Goal: Transaction & Acquisition: Purchase product/service

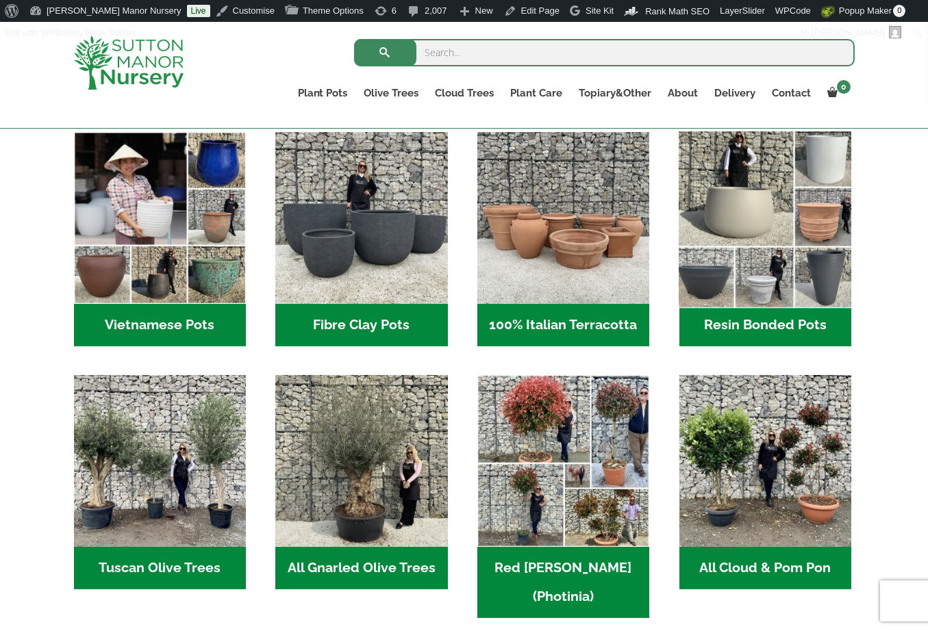
click at [828, 236] on img "Visit product category Resin Bonded Pots" at bounding box center [765, 218] width 181 height 181
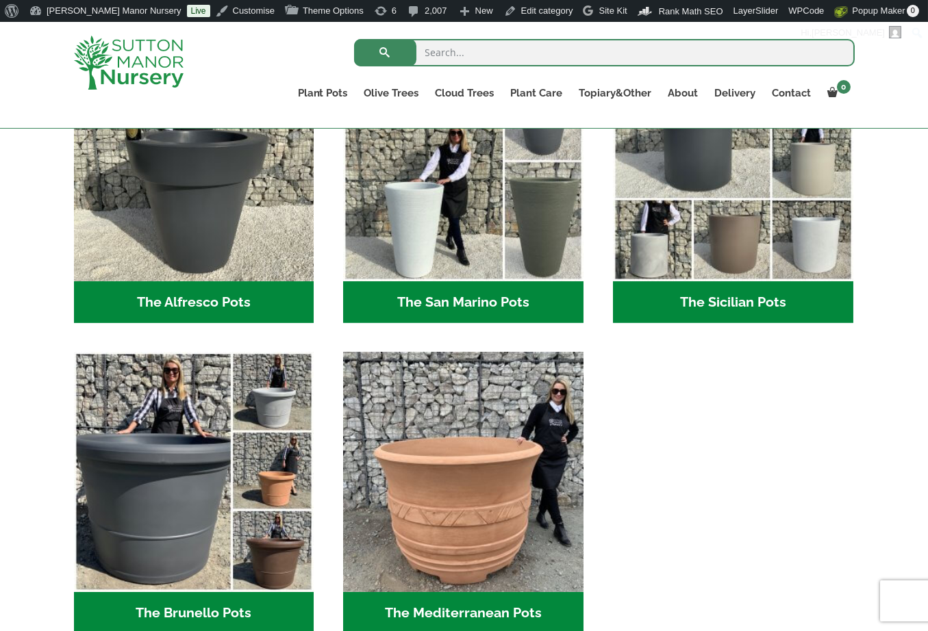
scroll to position [1712, 0]
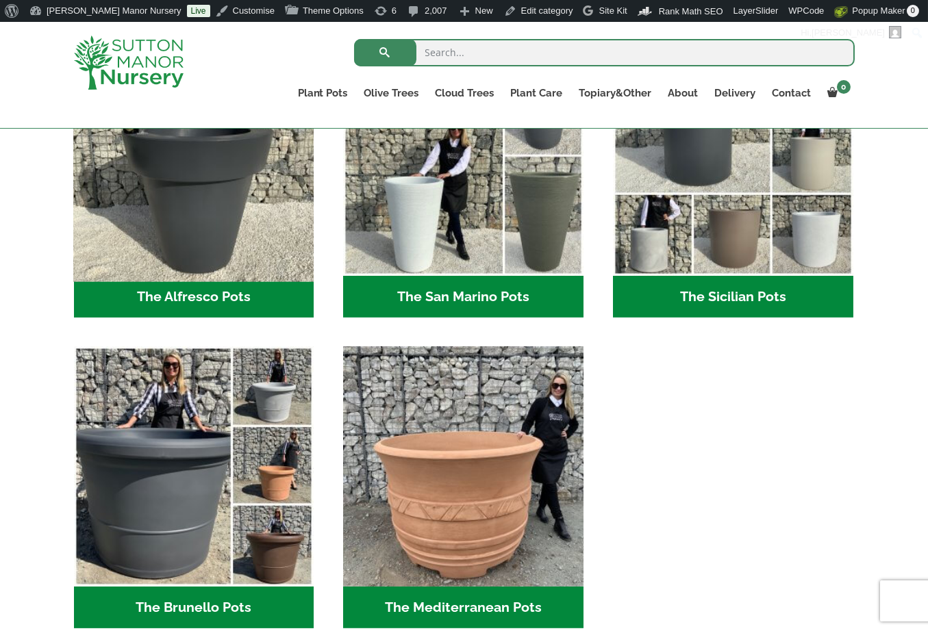
click at [198, 193] on img "Visit product category The Alfresco Pots" at bounding box center [194, 155] width 252 height 252
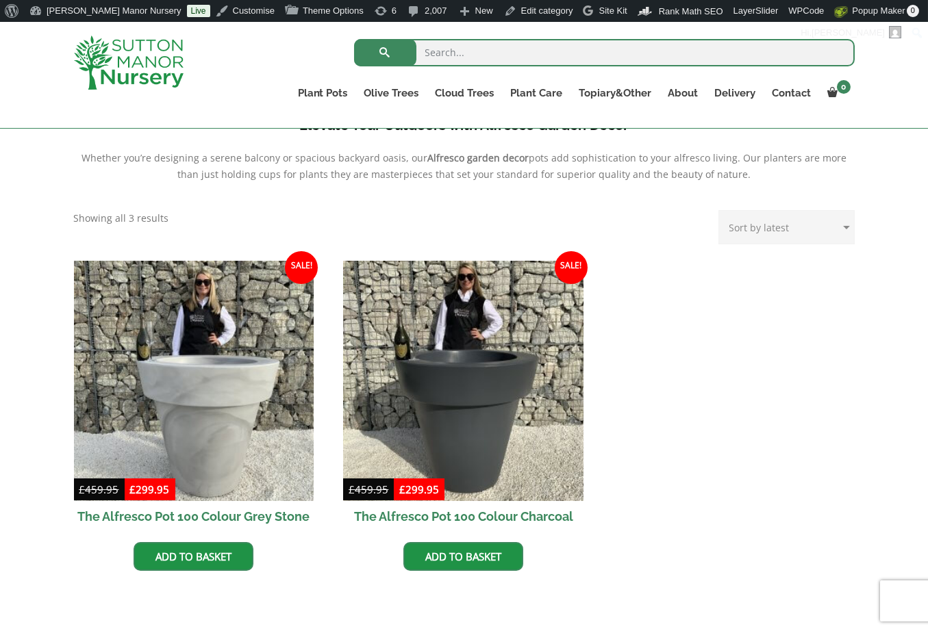
scroll to position [479, 0]
click at [646, 540] on ul "Sale! £ 459.95 Original price was: £459.95. £ 299.95 Current price is: £299.95.…" at bounding box center [464, 429] width 781 height 338
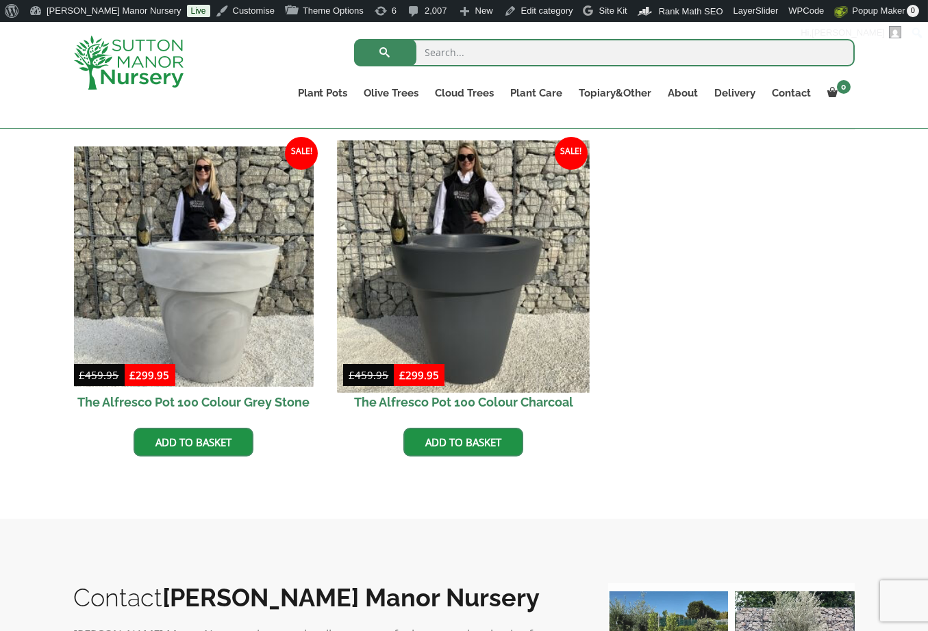
scroll to position [548, 0]
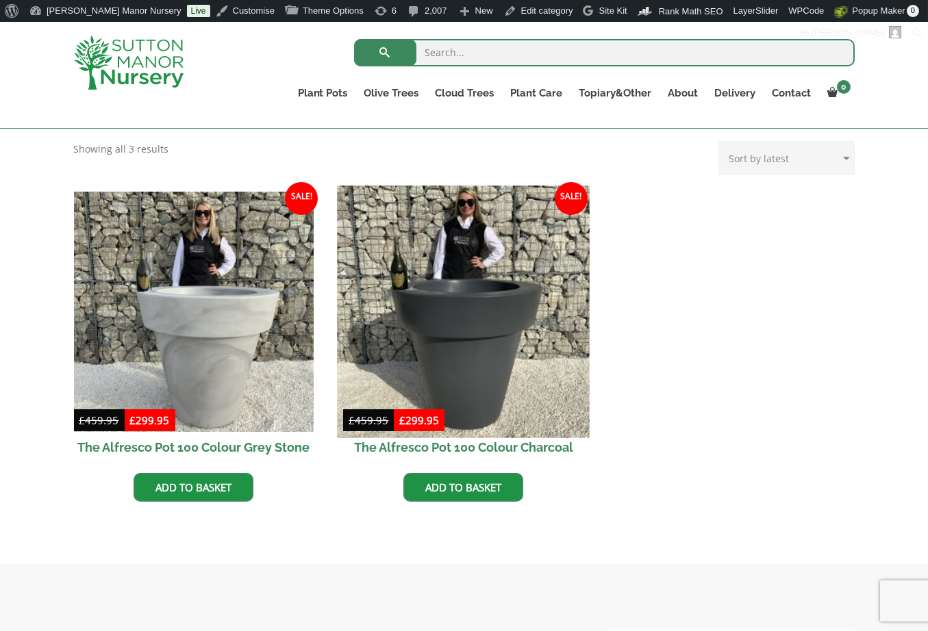
click at [449, 249] on img at bounding box center [464, 312] width 252 height 252
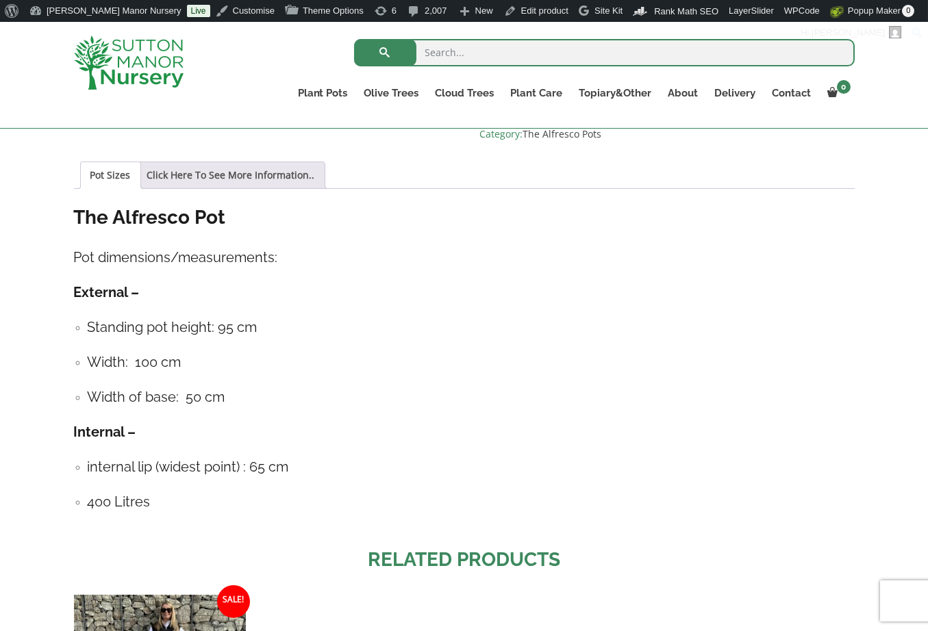
scroll to position [959, 0]
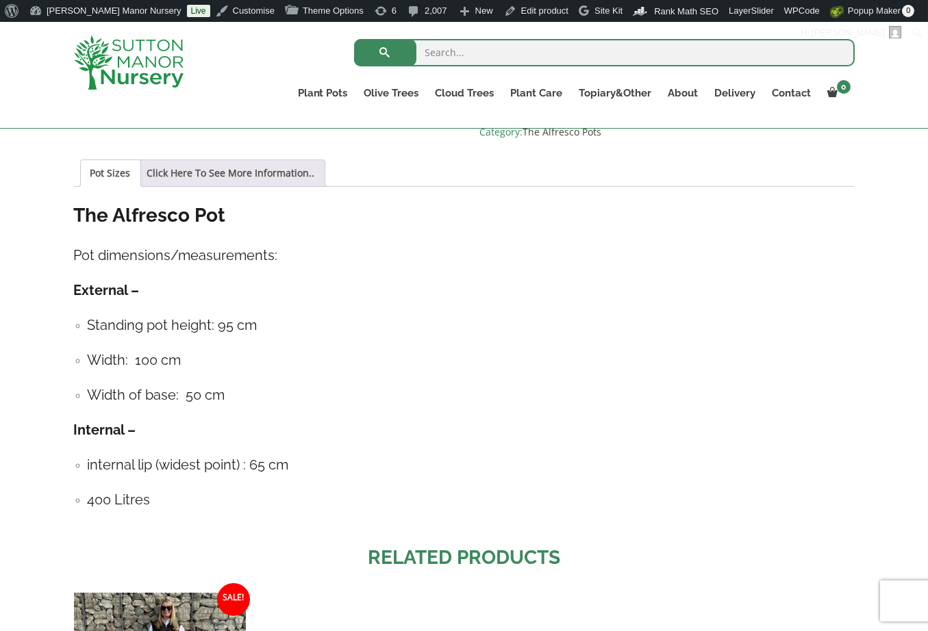
drag, startPoint x: 158, startPoint y: 388, endPoint x: 68, endPoint y: 224, distance: 187.2
click at [68, 224] on div "Add plant food to your order? Please select an option (x1) 1k Bag (£15.00) (x2)…" at bounding box center [464, 156] width 801 height 1575
copy div "Pot dimensions/measurements: External – Standing pot height: 95 cm Width: 100 c…"
click at [692, 346] on ul "Standing pot height: 95 cm Width: 100 cm Width of base: 50 cm" at bounding box center [464, 360] width 781 height 91
